Goal: Task Accomplishment & Management: Complete application form

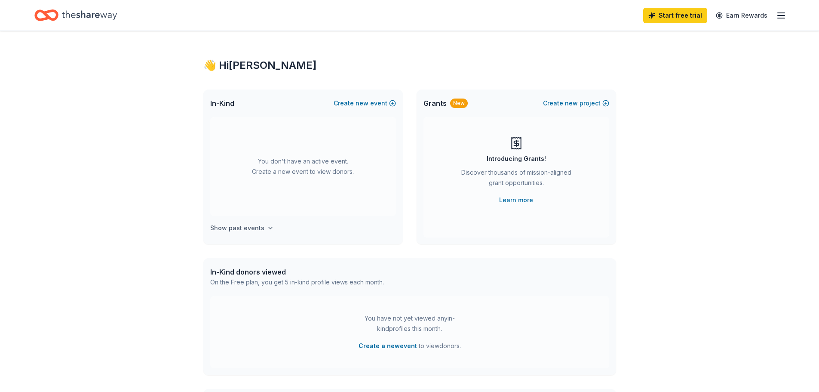
click at [253, 231] on h4 "Show past events" at bounding box center [237, 228] width 54 height 10
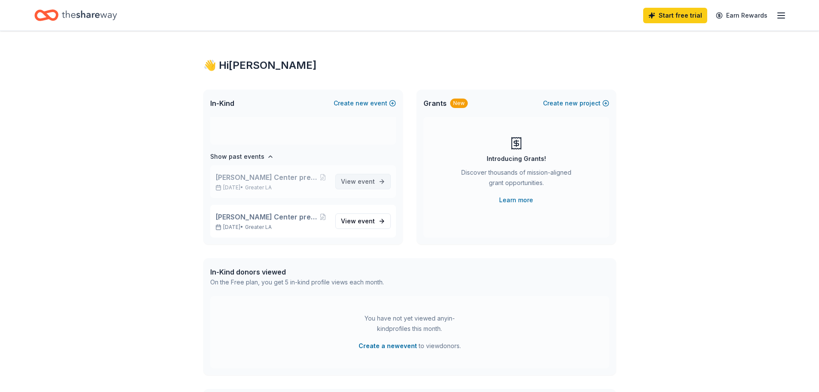
click at [358, 180] on span "event" at bounding box center [366, 181] width 17 height 7
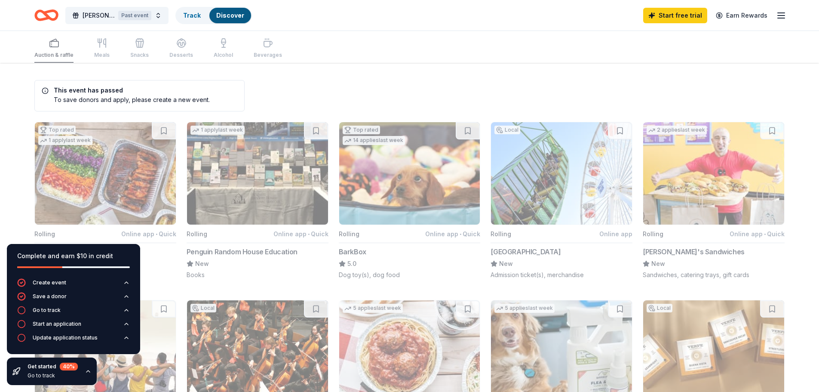
click at [97, 92] on h5 "This event has passed" at bounding box center [126, 90] width 168 height 6
click at [144, 96] on div "To save donors and apply, please create a new event." at bounding box center [126, 99] width 168 height 9
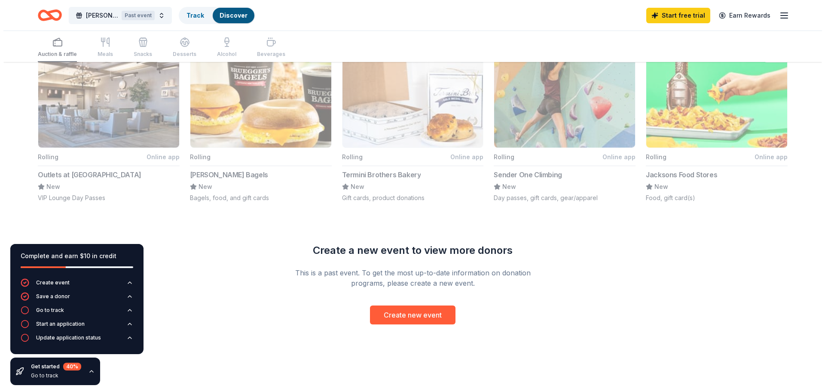
scroll to position [624, 0]
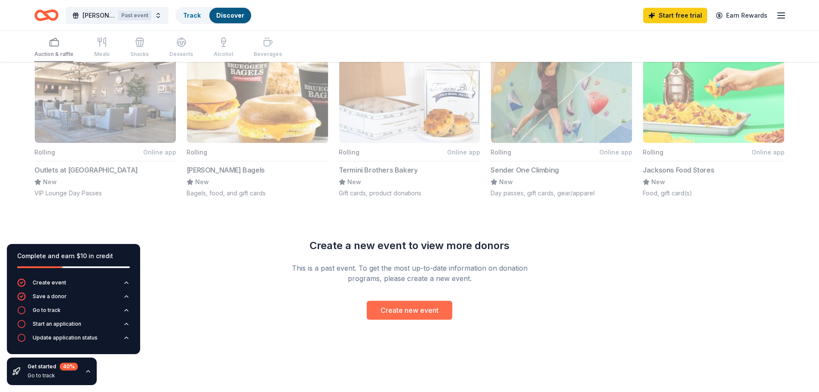
click at [397, 308] on button "Create new event" at bounding box center [410, 309] width 86 height 19
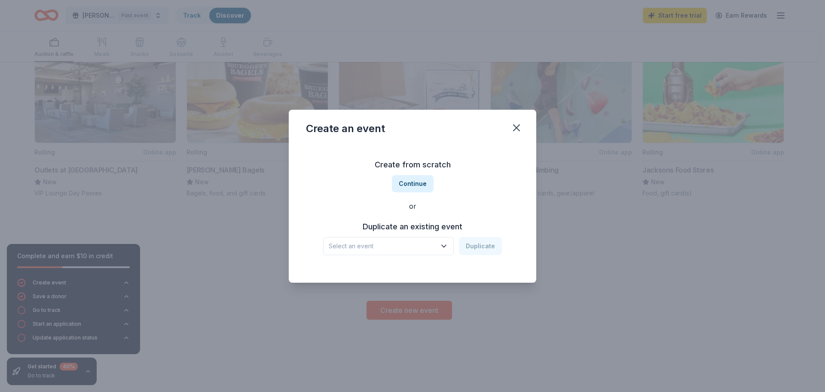
click at [441, 240] on button "Select an event" at bounding box center [388, 246] width 131 height 18
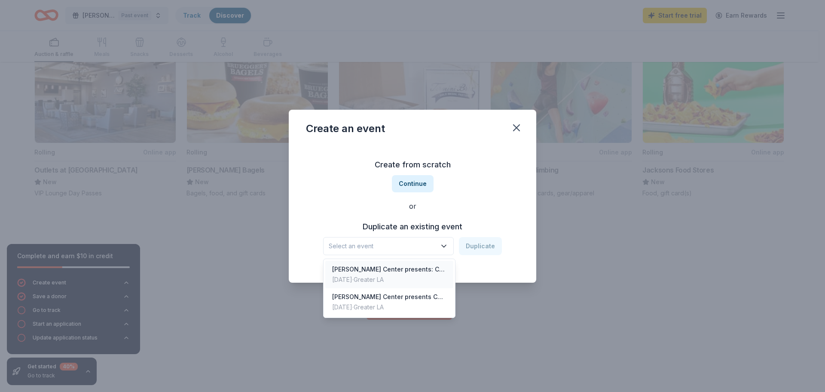
click at [423, 270] on div "[PERSON_NAME] Center presents: Casino Night" at bounding box center [389, 269] width 114 height 10
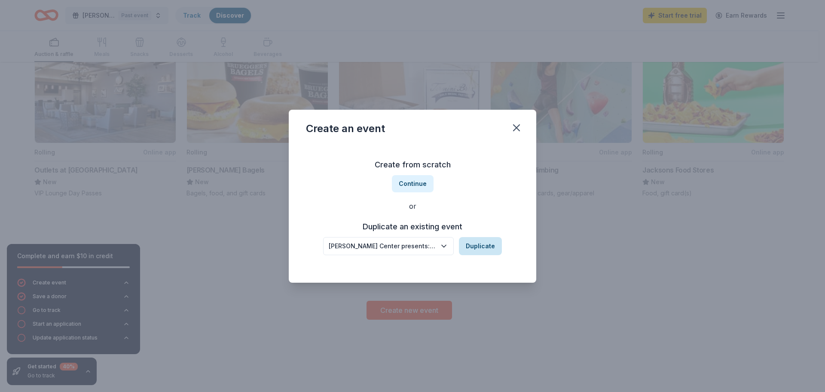
click at [484, 248] on button "Duplicate" at bounding box center [480, 246] width 43 height 18
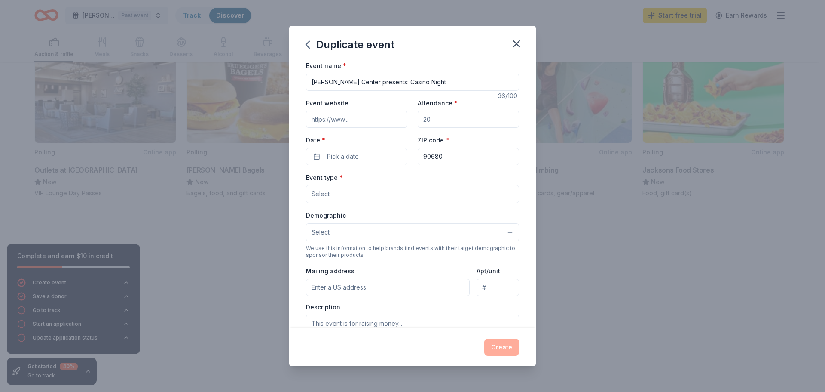
drag, startPoint x: 441, startPoint y: 113, endPoint x: 410, endPoint y: 112, distance: 31.0
click at [410, 112] on div "Event website Attendance * Date * Pick a date ZIP code * 90680" at bounding box center [412, 131] width 213 height 67
drag, startPoint x: 427, startPoint y: 114, endPoint x: 421, endPoint y: 120, distance: 8.5
click at [421, 120] on input "Attendance *" at bounding box center [468, 118] width 101 height 17
drag, startPoint x: 419, startPoint y: 120, endPoint x: 443, endPoint y: 121, distance: 24.5
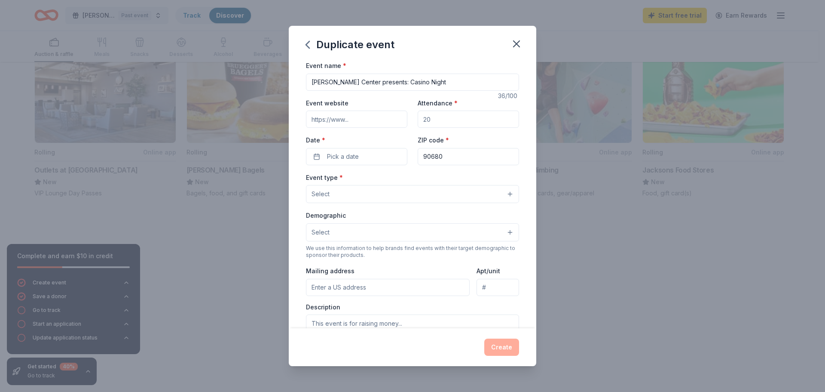
click at [443, 121] on input "Attendance *" at bounding box center [468, 118] width 101 height 17
type input "200"
click at [349, 113] on input "Event website" at bounding box center [356, 118] width 101 height 17
type input "[DOMAIN_NAME]"
click at [346, 153] on span "Pick a date" at bounding box center [343, 156] width 32 height 10
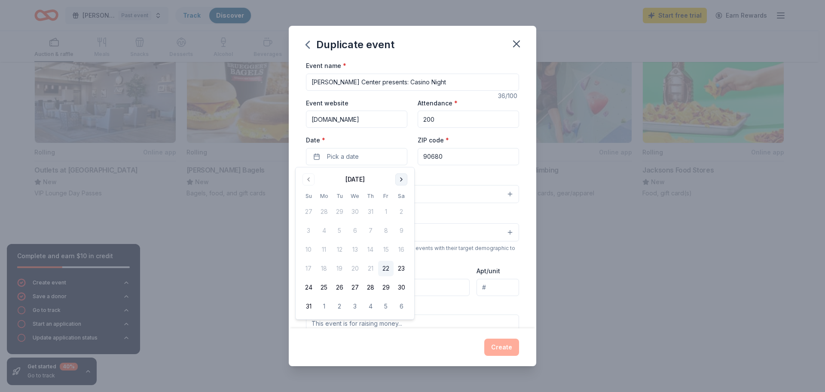
click at [404, 178] on button "Go to next month" at bounding box center [401, 179] width 12 height 12
click at [401, 211] on button "4" at bounding box center [401, 211] width 15 height 15
click at [468, 144] on div "ZIP code * 90680" at bounding box center [468, 150] width 101 height 31
click at [391, 190] on button "Select" at bounding box center [412, 194] width 213 height 18
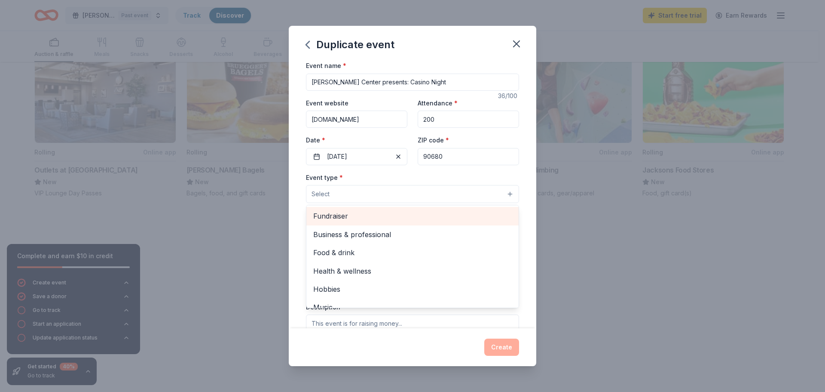
click at [393, 213] on span "Fundraiser" at bounding box center [412, 215] width 199 height 11
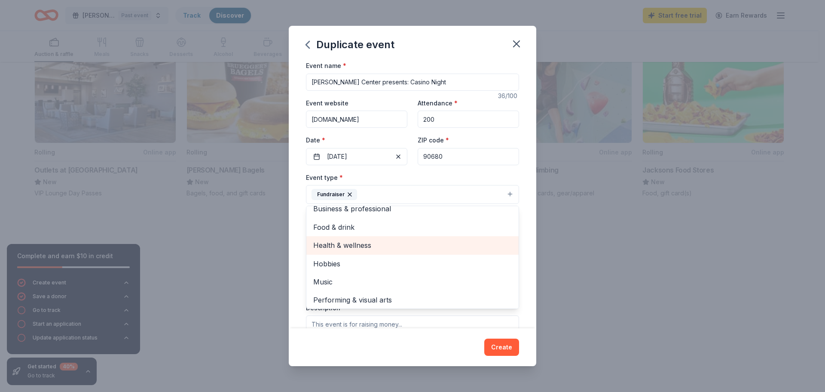
scroll to position [10, 0]
click at [524, 200] on div "Event name * [PERSON_NAME][GEOGRAPHIC_DATA] presents: Casino Night 36 /100 Even…" at bounding box center [413, 194] width 248 height 268
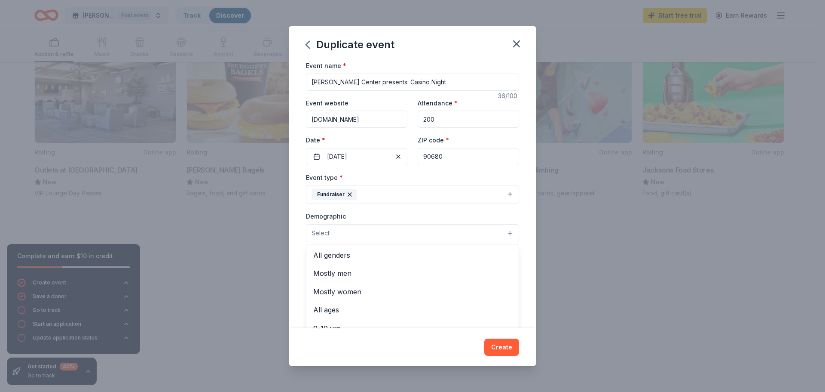
click at [498, 232] on button "Select" at bounding box center [412, 233] width 213 height 18
click at [351, 257] on span "All genders" at bounding box center [412, 254] width 199 height 11
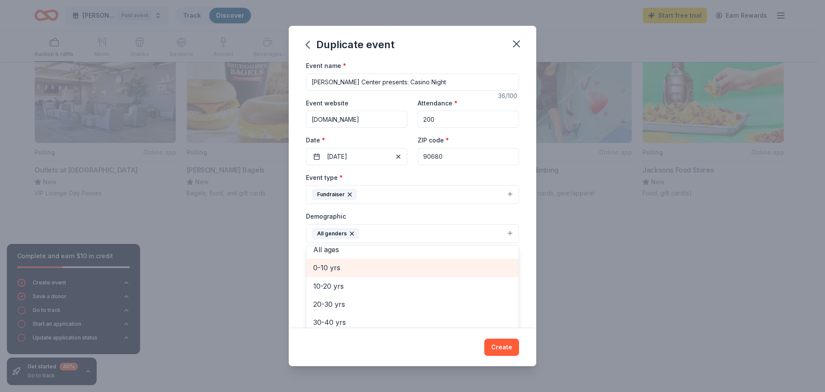
scroll to position [86, 0]
click at [380, 265] on span "20-30 yrs" at bounding box center [412, 260] width 199 height 11
click at [391, 264] on span "30-40 yrs" at bounding box center [412, 260] width 199 height 11
click at [391, 264] on span "40-50 yrs" at bounding box center [412, 263] width 199 height 11
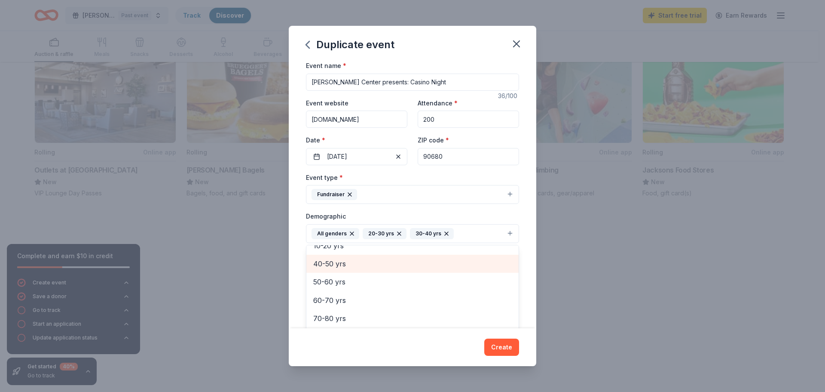
scroll to position [65, 0]
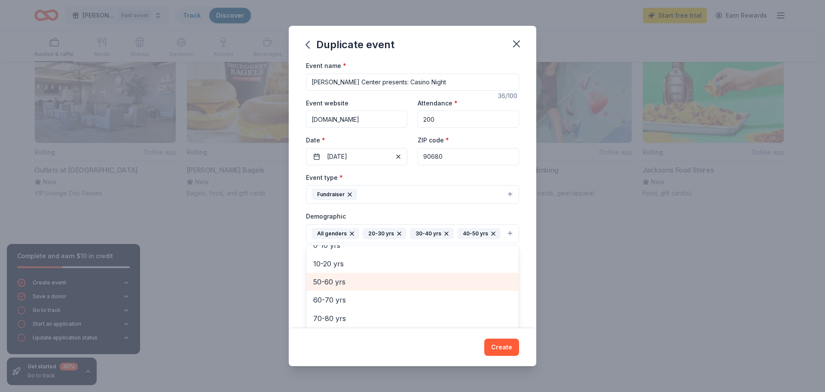
click at [371, 287] on span "50-60 yrs" at bounding box center [412, 281] width 199 height 11
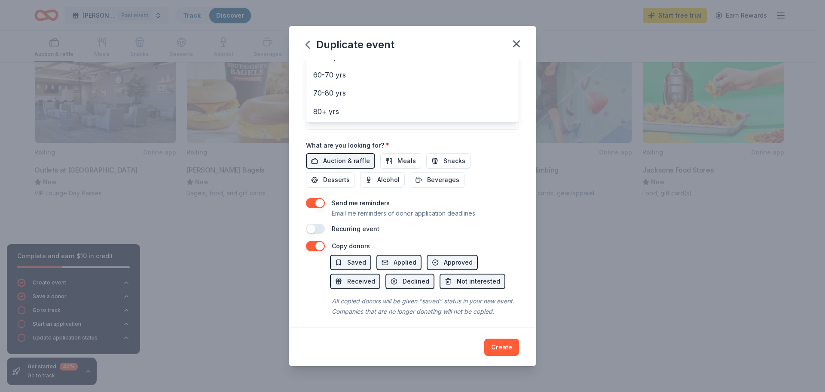
scroll to position [254, 0]
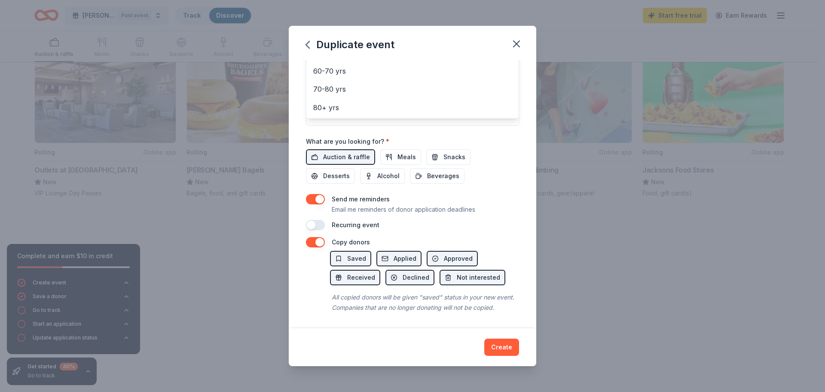
click at [499, 344] on div "Duplicate event Event name * [PERSON_NAME] Center presents: Casino Night 36 /10…" at bounding box center [413, 196] width 248 height 340
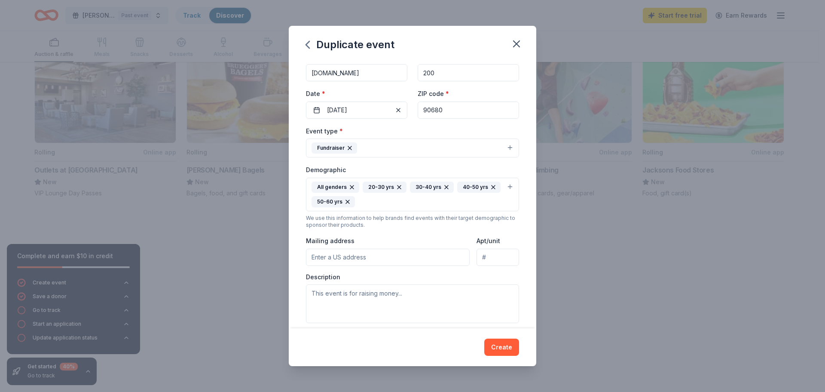
click at [329, 257] on input "Mailing address" at bounding box center [388, 256] width 164 height 17
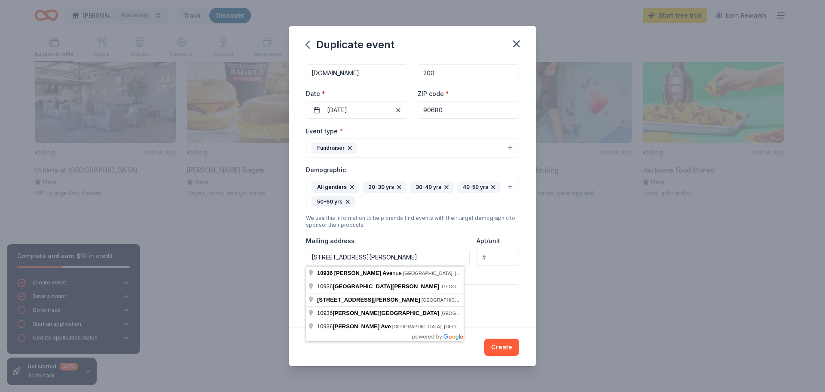
type input "[STREET_ADDRESS][PERSON_NAME]"
click at [401, 239] on div "Mailing address [STREET_ADDRESS][PERSON_NAME]" at bounding box center [388, 250] width 164 height 31
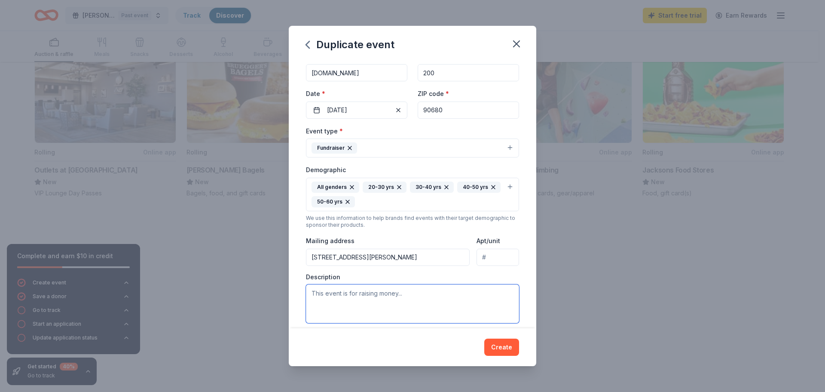
click at [355, 300] on textarea at bounding box center [412, 303] width 213 height 39
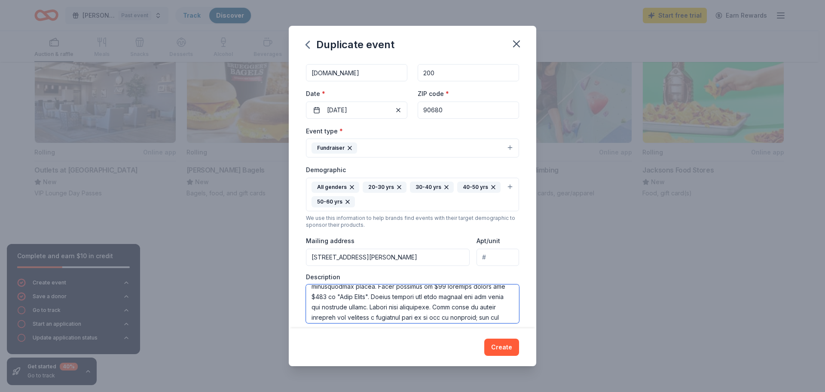
scroll to position [206, 0]
type textarea "[PERSON_NAME] Center, Inc. is a registered 501 (c)(3) non profit in the city of…"
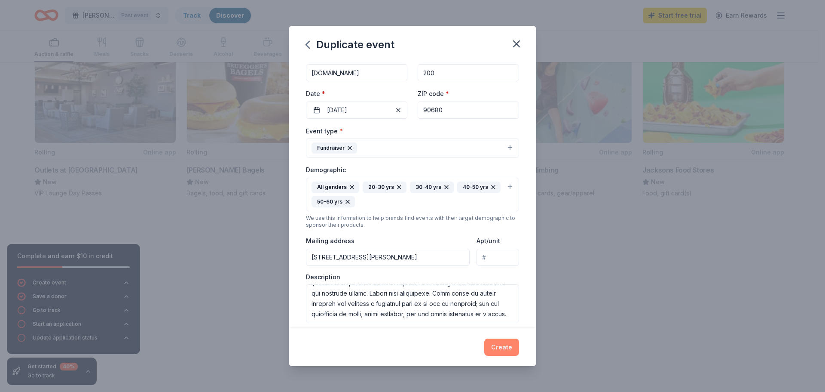
click at [510, 349] on button "Create" at bounding box center [501, 346] width 35 height 17
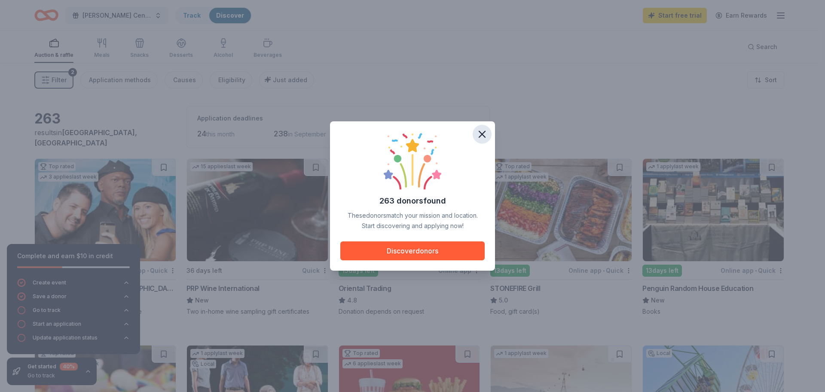
click at [482, 132] on icon "button" at bounding box center [482, 134] width 12 height 12
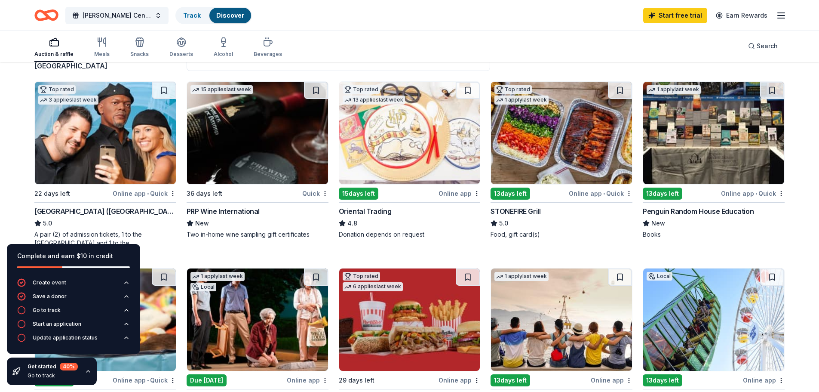
scroll to position [86, 0]
